Goal: Task Accomplishment & Management: Manage account settings

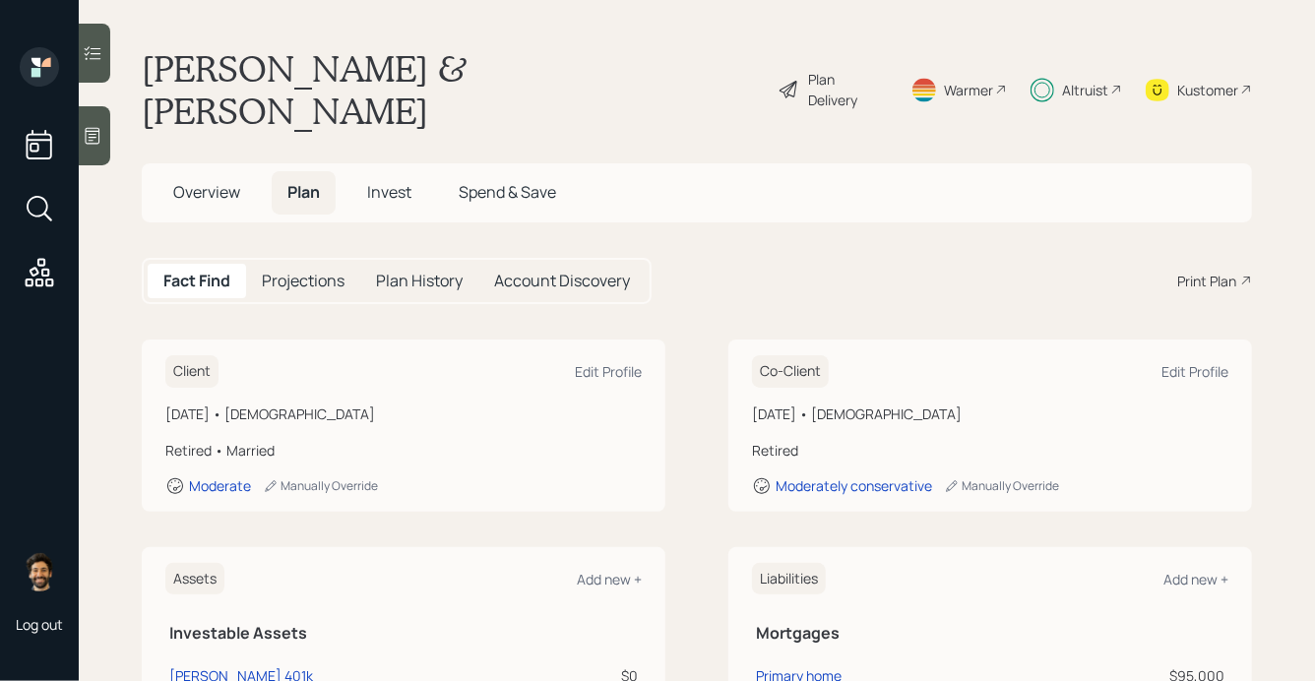
click at [384, 181] on span "Invest" at bounding box center [389, 192] width 44 height 22
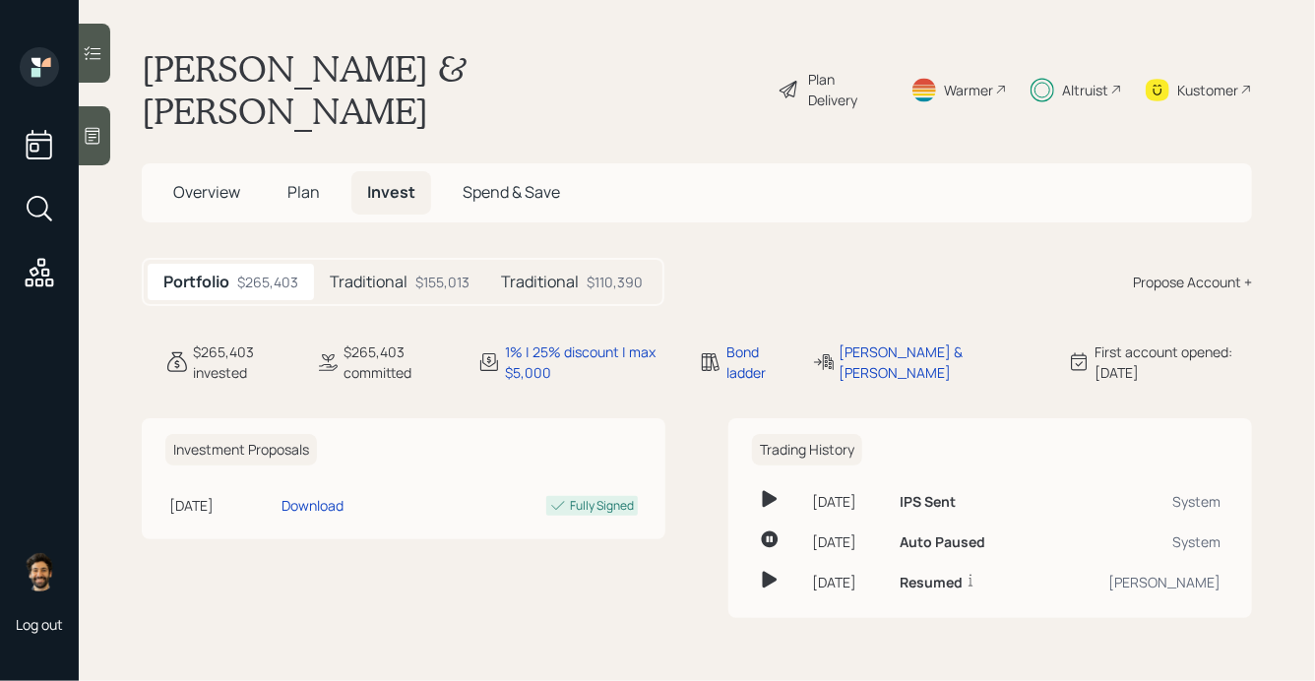
click at [392, 264] on div "Traditional $155,013" at bounding box center [399, 282] width 171 height 36
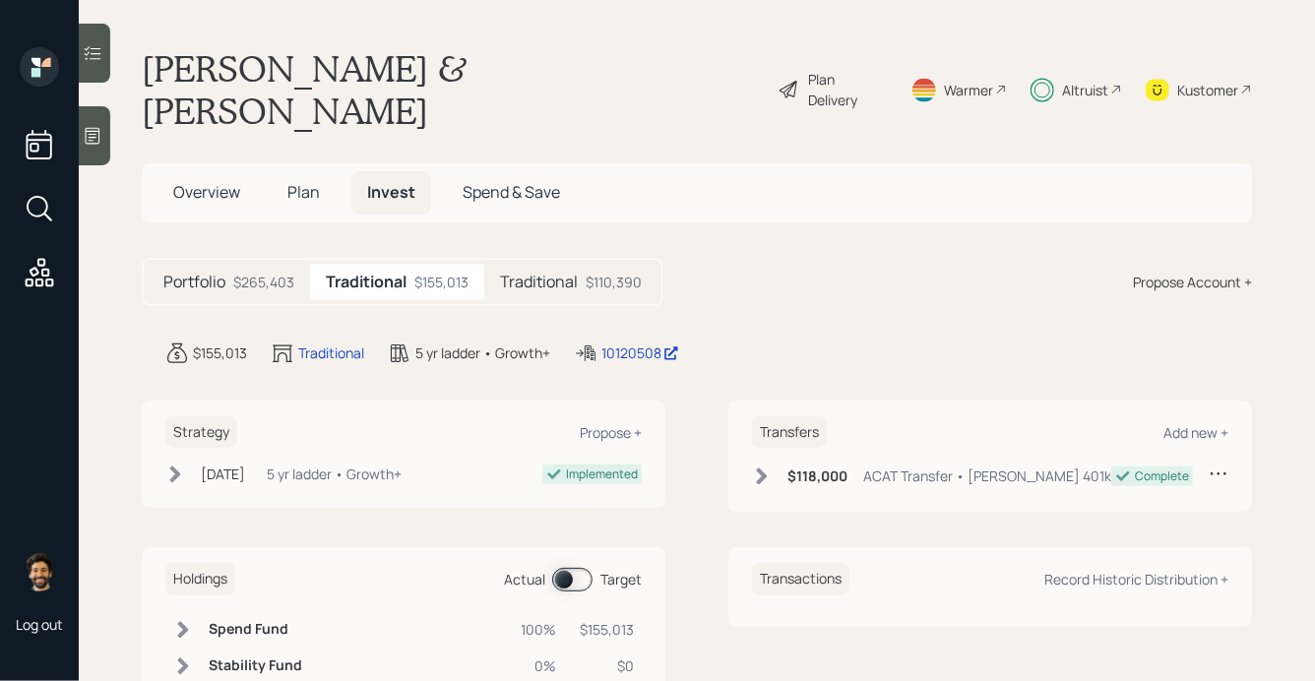
click at [528, 273] on h5 "Traditional" at bounding box center [539, 282] width 78 height 19
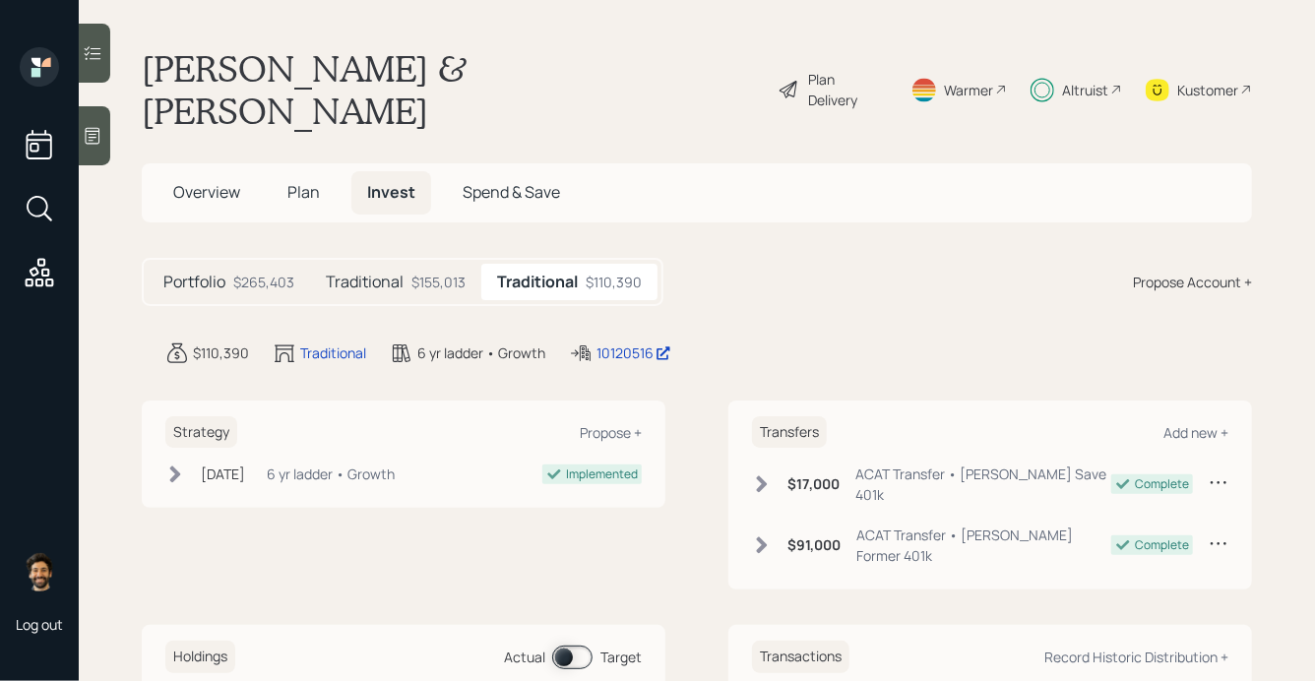
click at [829, 83] on div "Plan Delivery" at bounding box center [833, 89] width 111 height 85
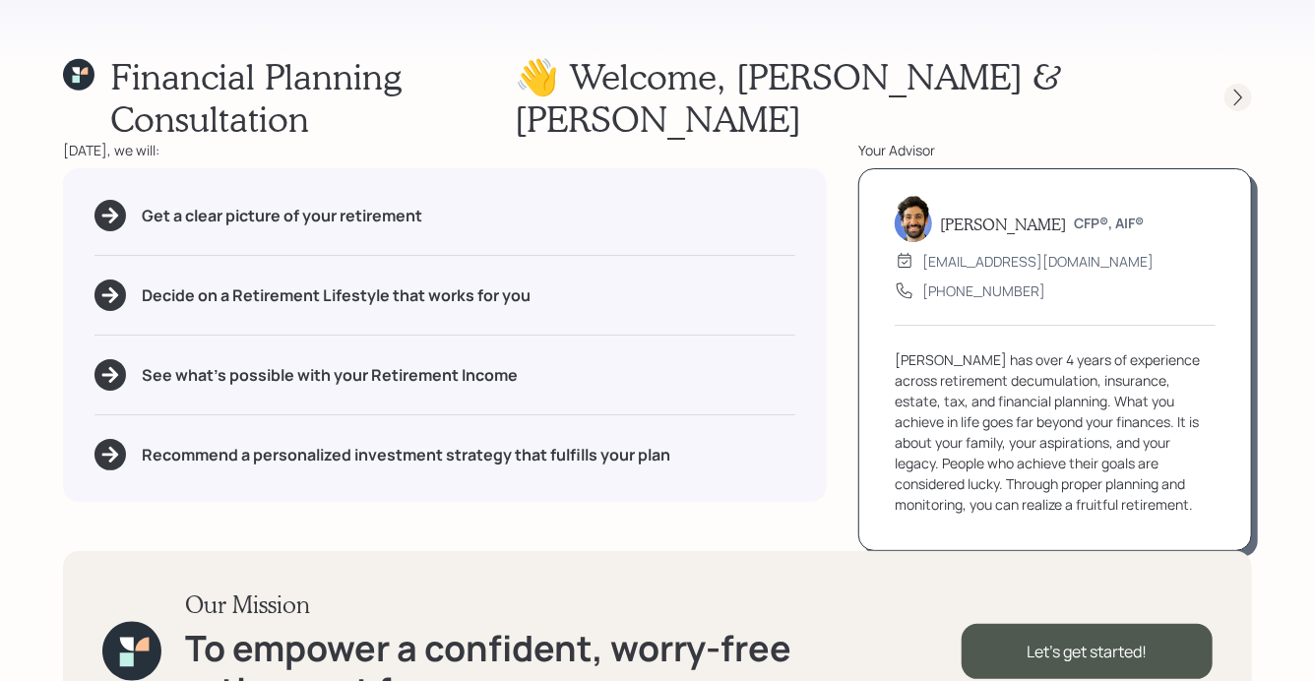
click at [1242, 88] on icon at bounding box center [1238, 98] width 20 height 20
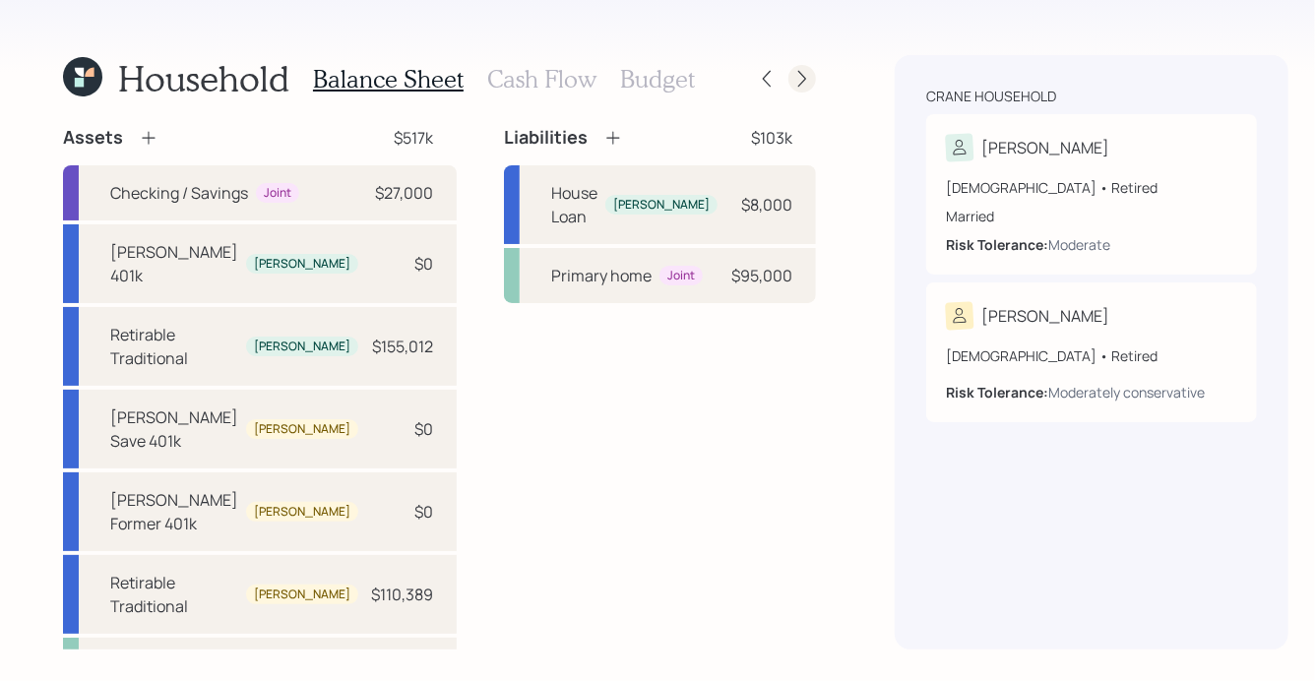
click at [792, 80] on icon at bounding box center [802, 79] width 20 height 20
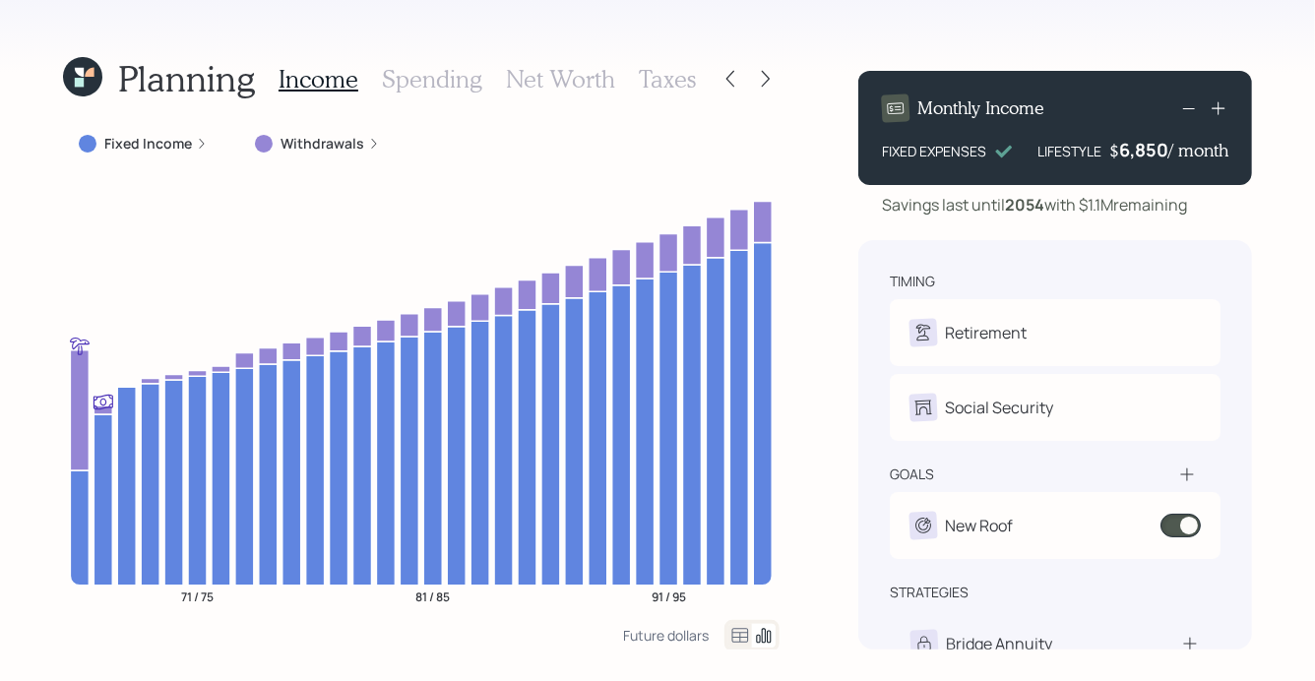
click at [91, 82] on icon at bounding box center [82, 76] width 39 height 39
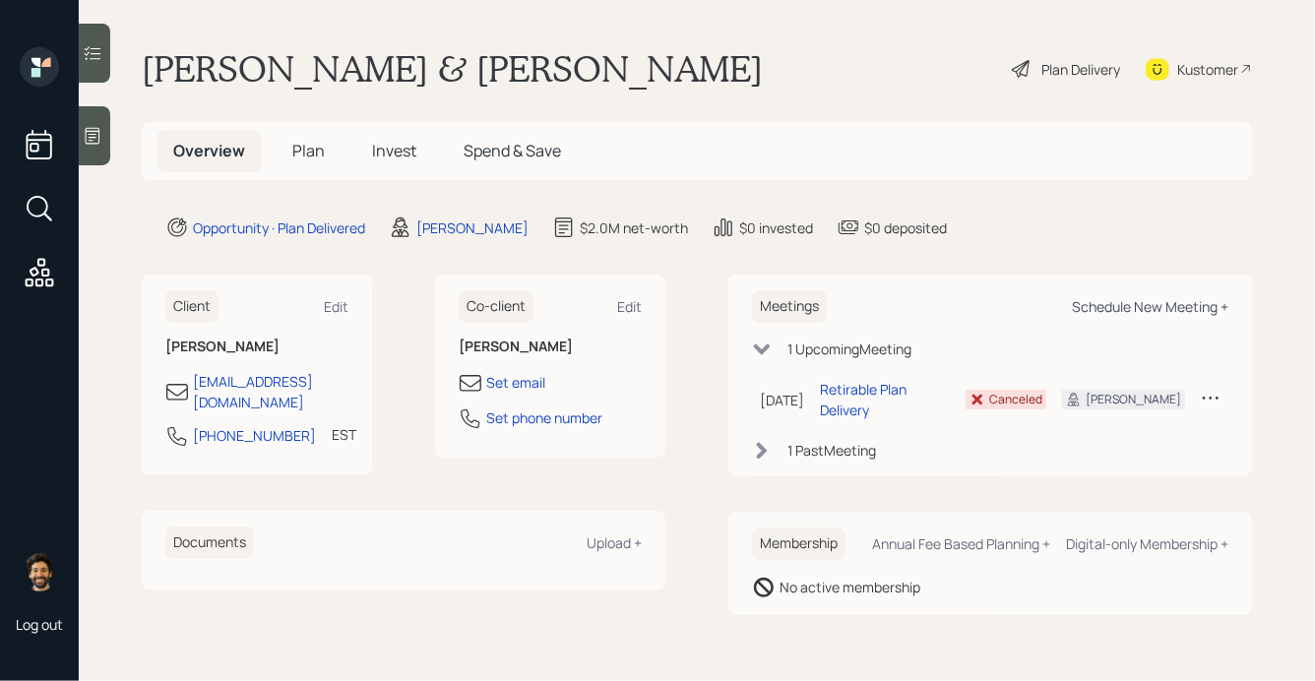
click at [1201, 310] on div "Schedule New Meeting +" at bounding box center [1150, 306] width 157 height 19
select select "f14b762f-c7c2-4b89-9227-8fa891345eea"
